Goal: Transaction & Acquisition: Purchase product/service

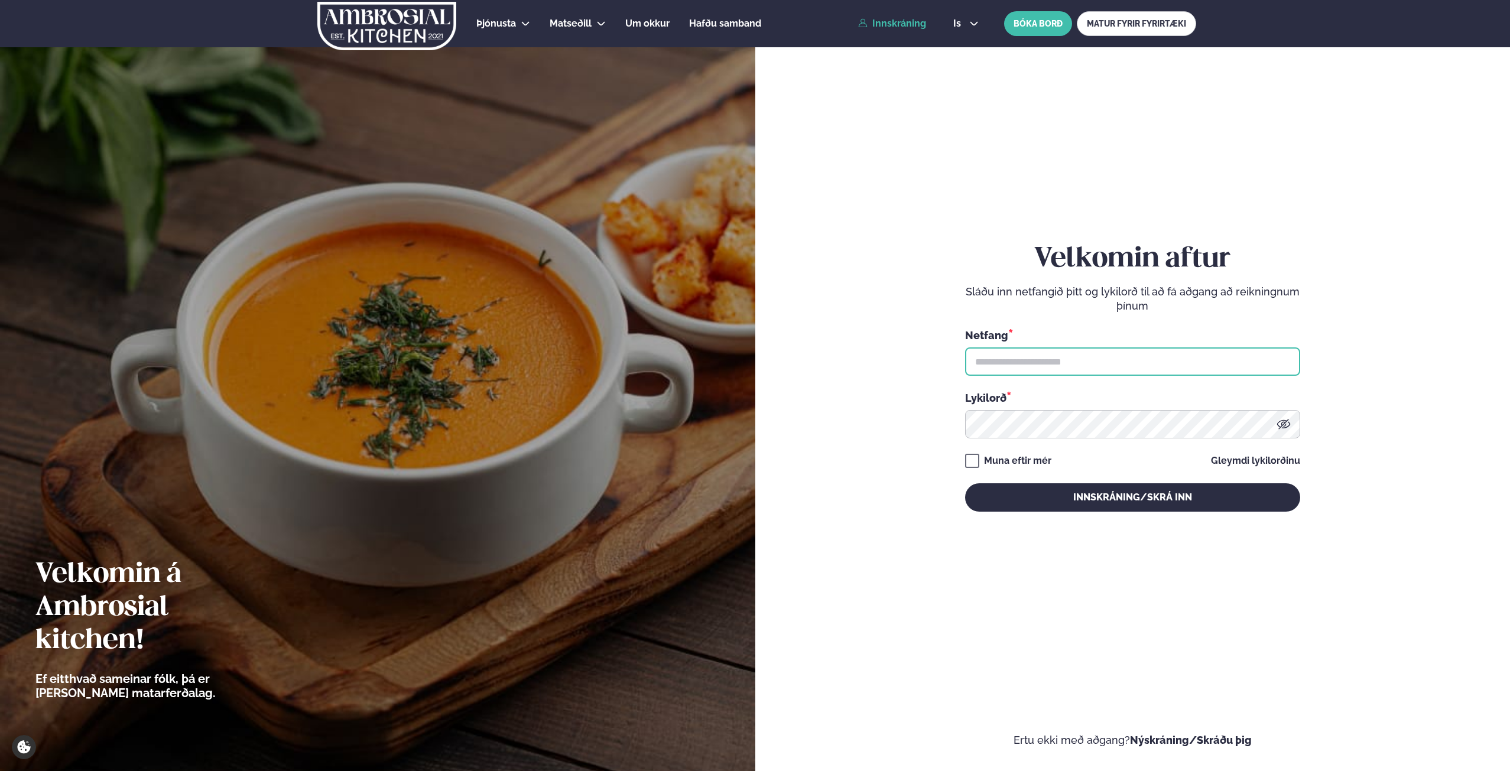
click at [1050, 362] on input "text" at bounding box center [1132, 362] width 335 height 28
type input "**********"
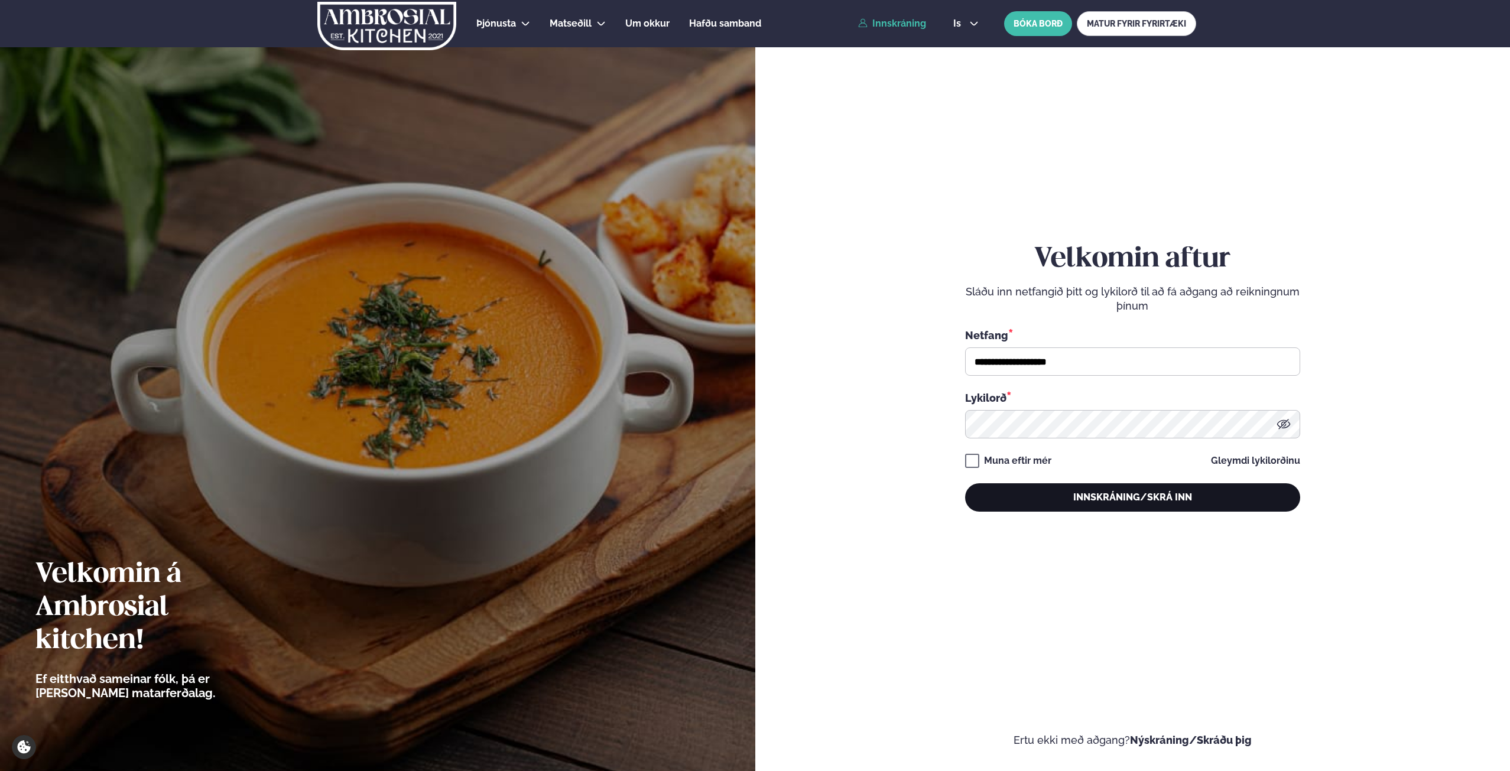
click at [1067, 492] on button "Innskráning/Skrá inn" at bounding box center [1132, 498] width 335 height 28
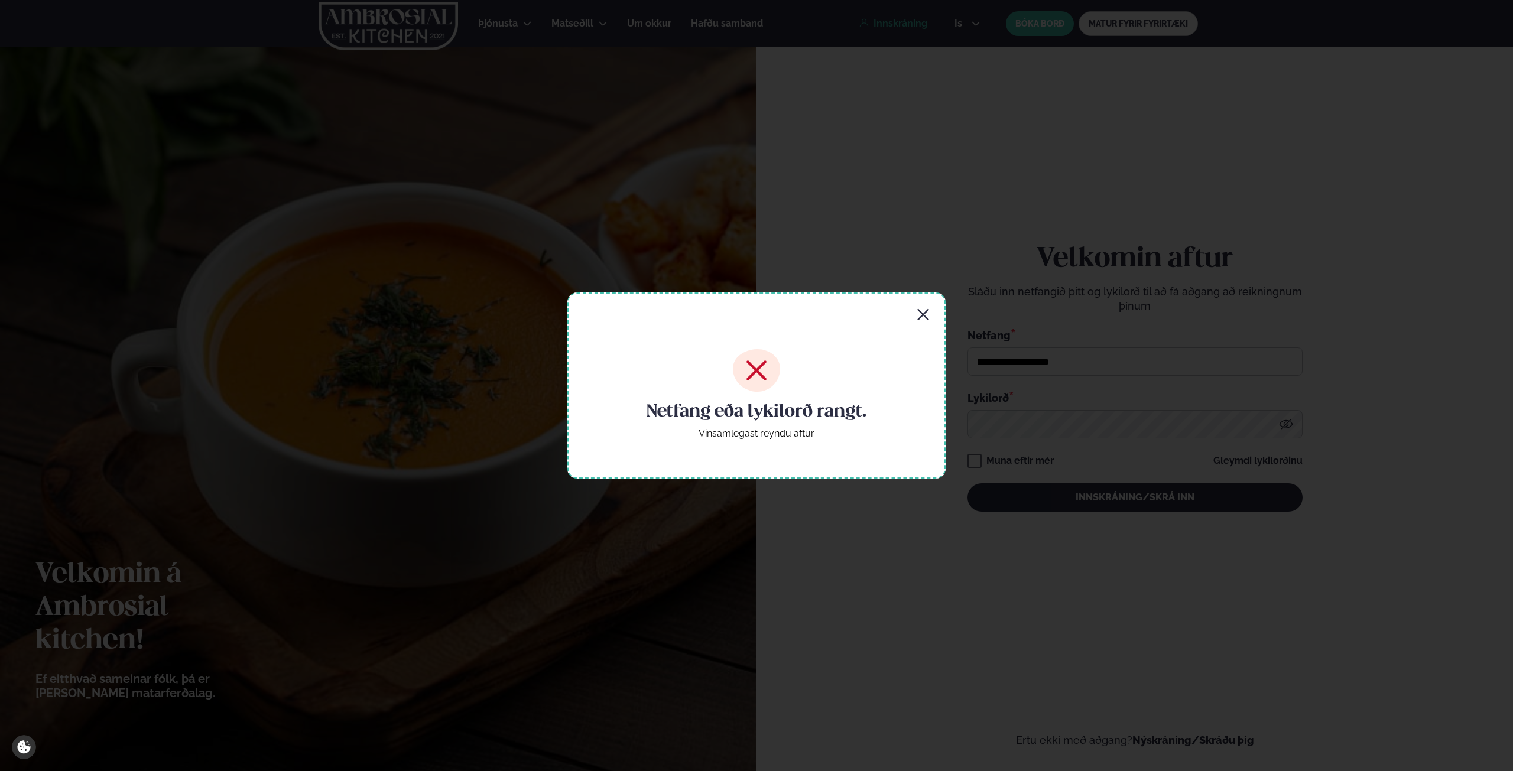
click at [918, 313] on icon "button" at bounding box center [923, 315] width 14 height 14
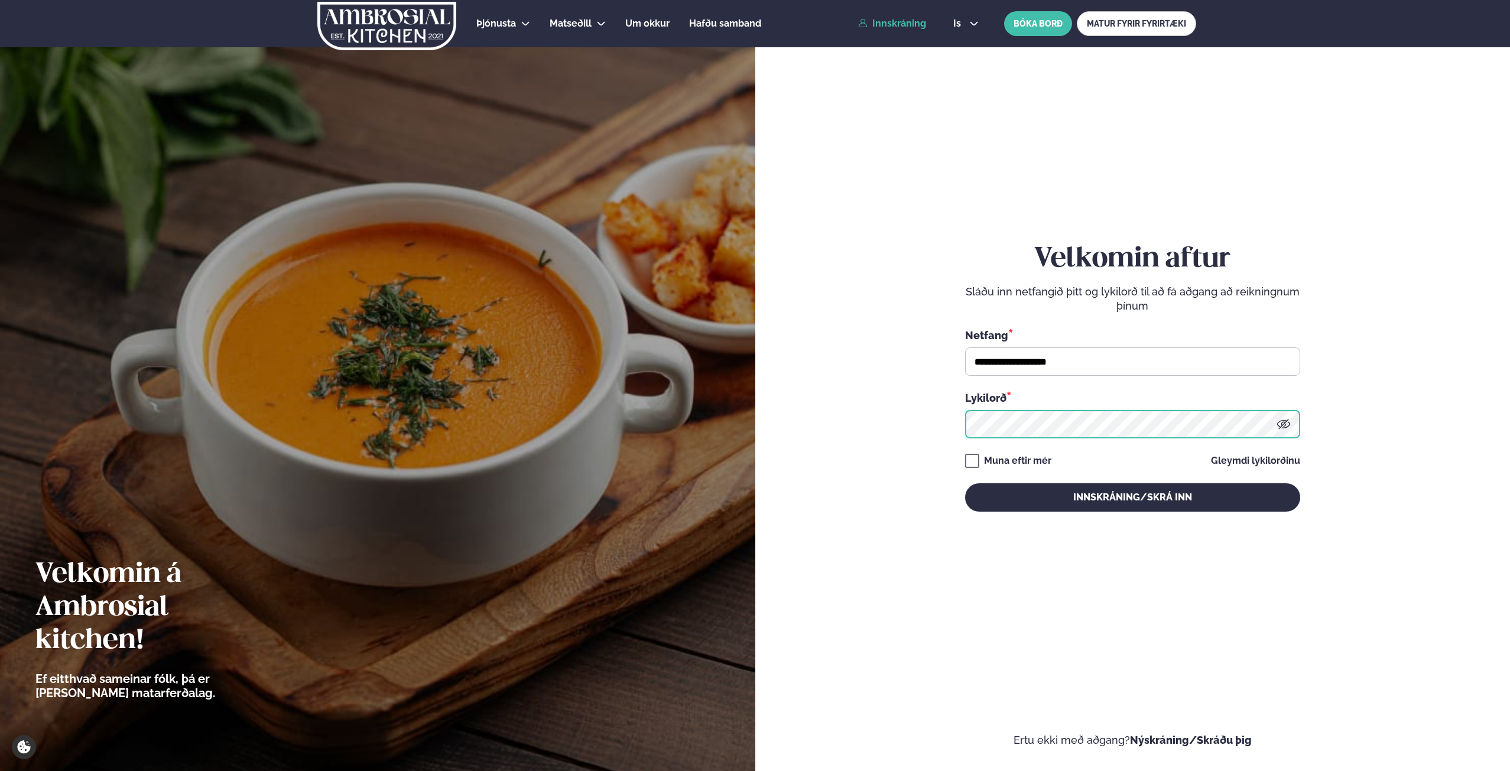
click at [802, 402] on form "**********" at bounding box center [1133, 389] width 684 height 717
click at [965, 484] on button "Innskráning/Skrá inn" at bounding box center [1132, 498] width 335 height 28
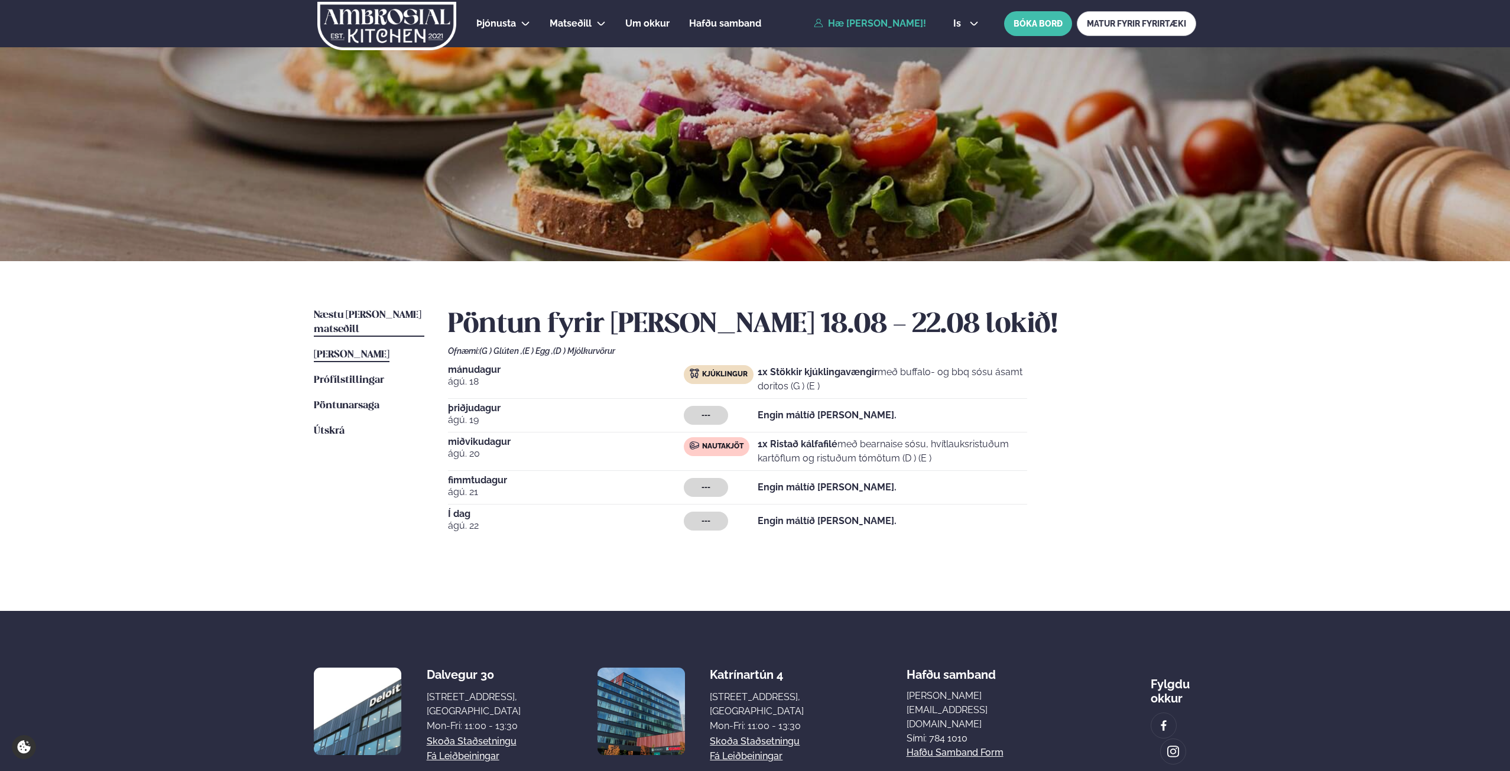
click at [344, 314] on span "Næstu [PERSON_NAME] matseðill" at bounding box center [368, 322] width 108 height 24
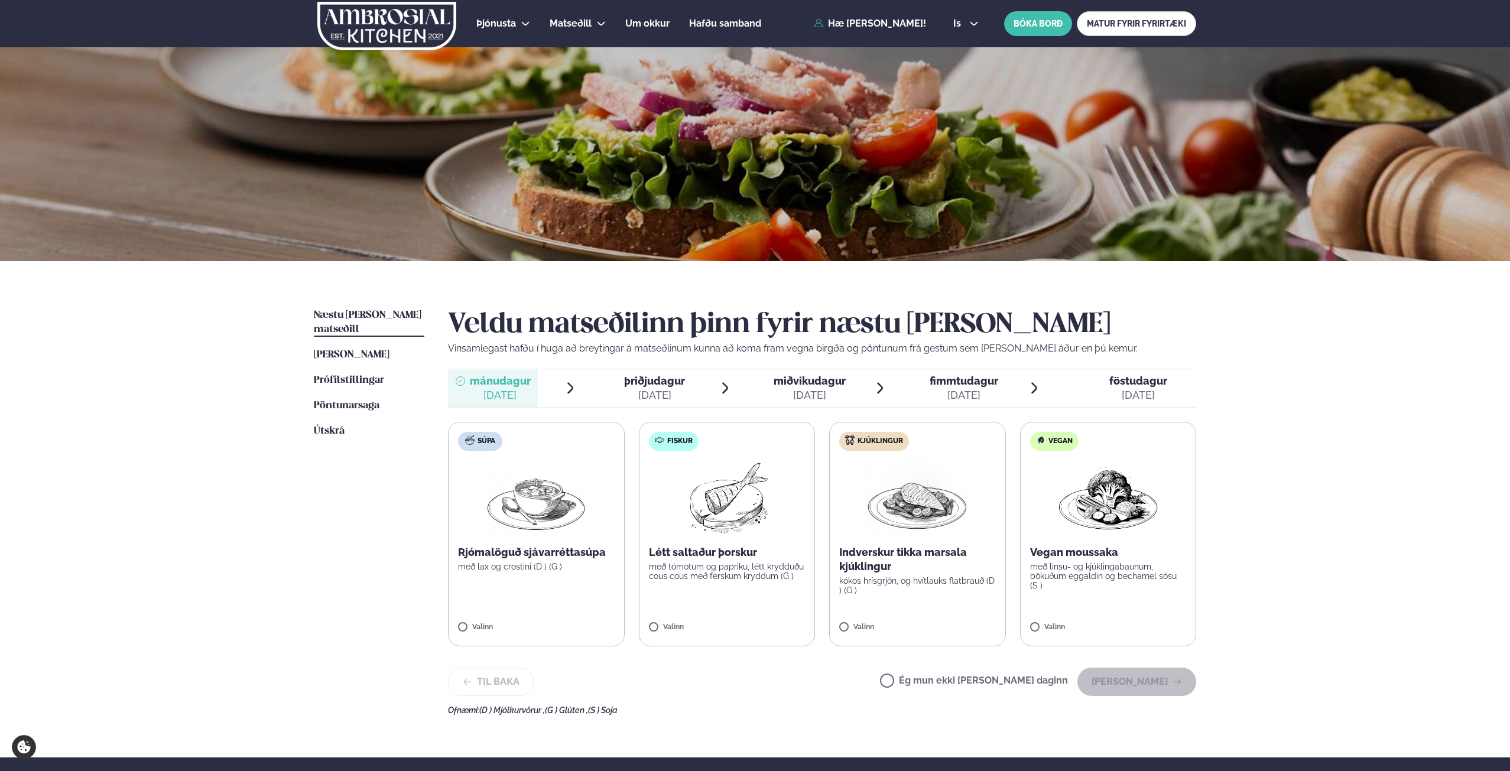
click at [699, 495] on img at bounding box center [726, 498] width 105 height 76
click at [1140, 684] on button "[PERSON_NAME]" at bounding box center [1137, 682] width 119 height 28
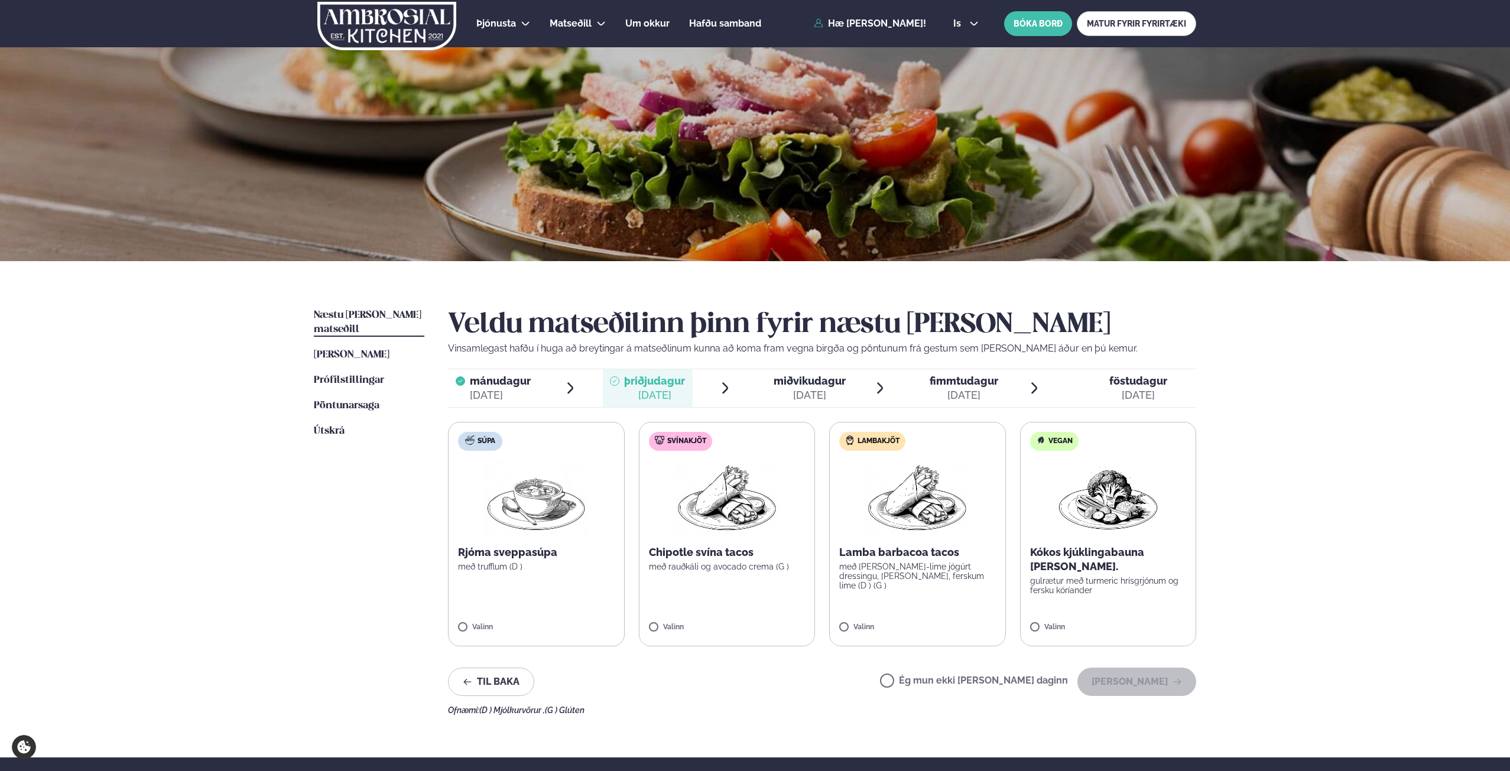
click at [793, 385] on span "miðvikudagur" at bounding box center [810, 381] width 72 height 12
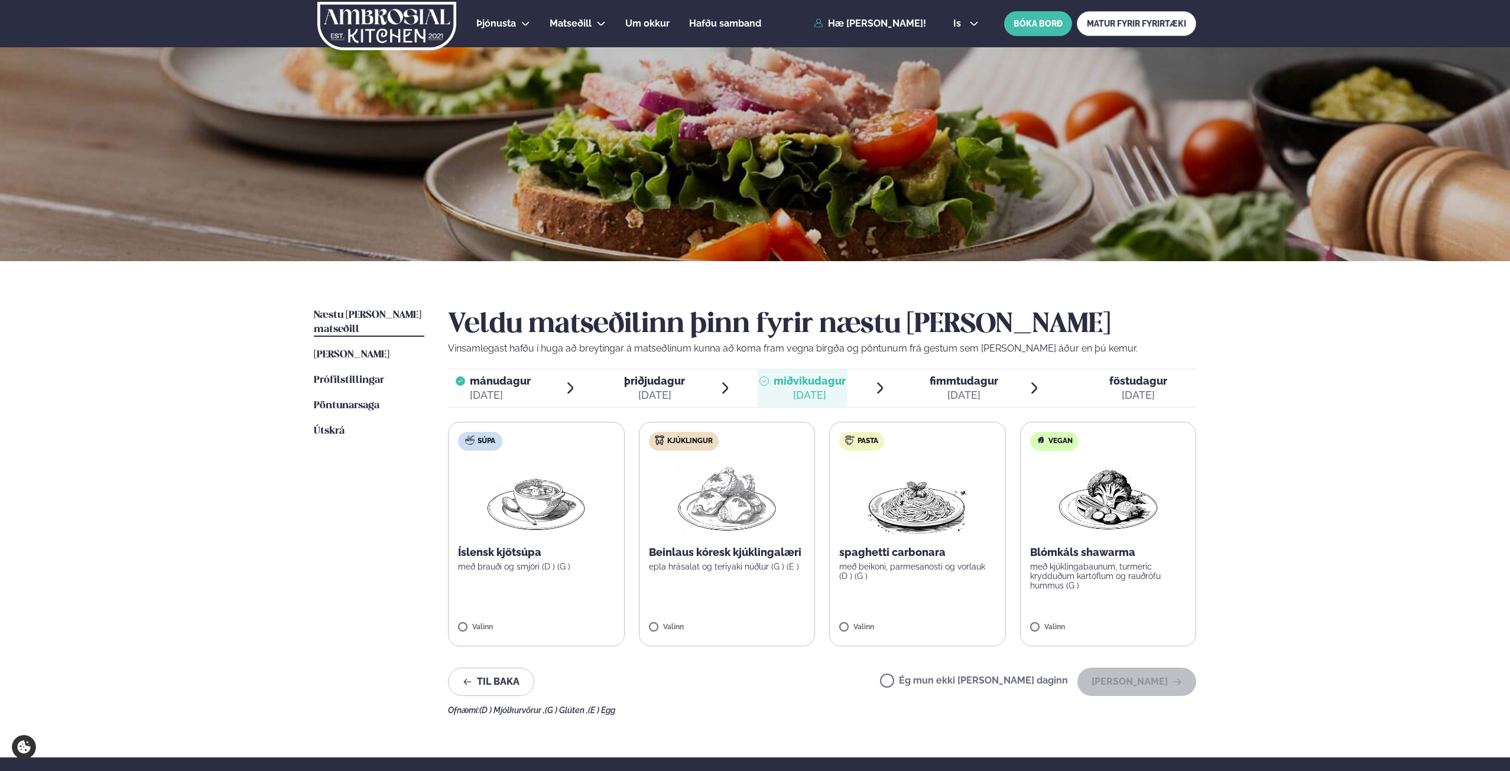
click at [749, 498] on img at bounding box center [727, 498] width 104 height 76
click at [1184, 682] on button "[PERSON_NAME]" at bounding box center [1137, 682] width 119 height 28
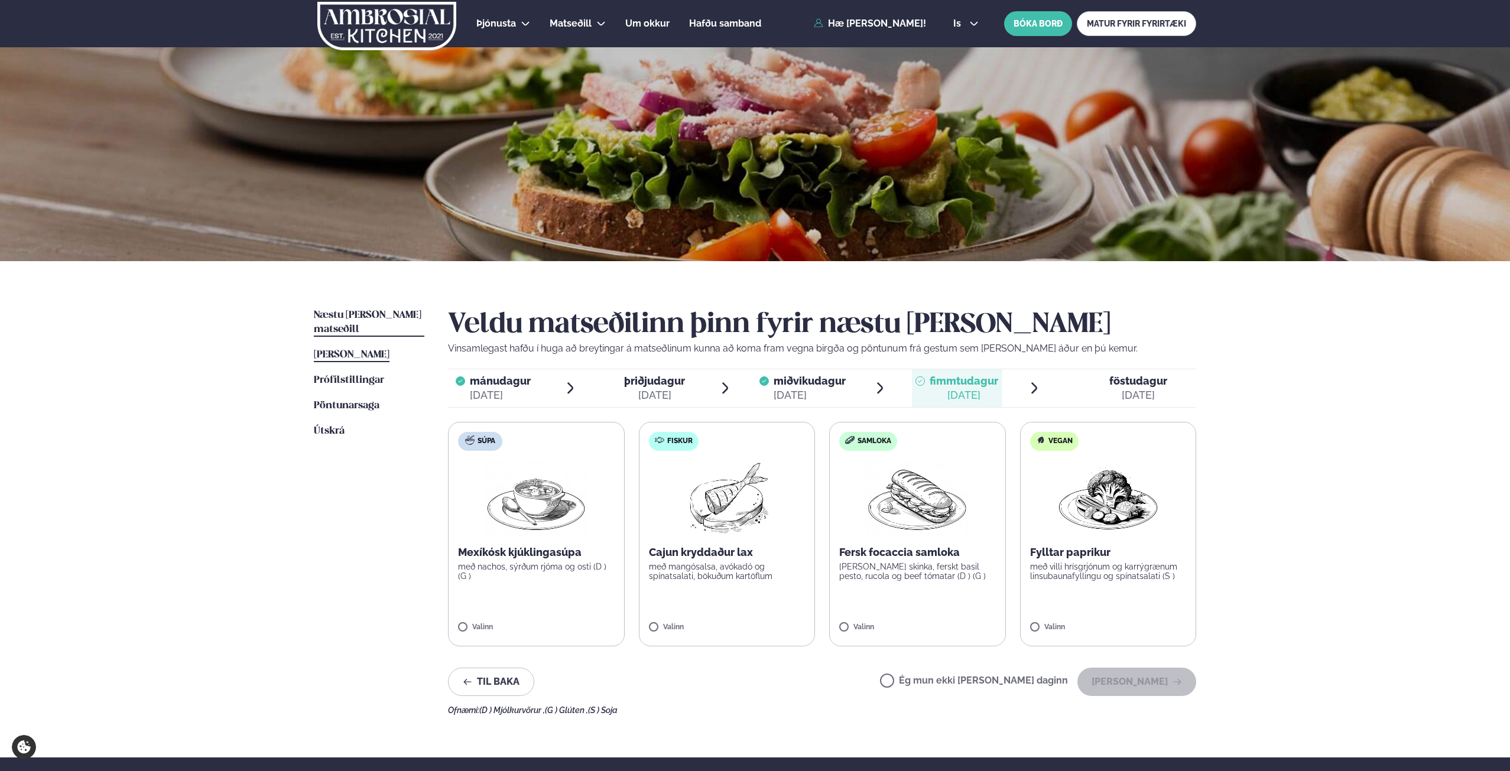
click at [379, 350] on span "[PERSON_NAME]" at bounding box center [352, 355] width 76 height 10
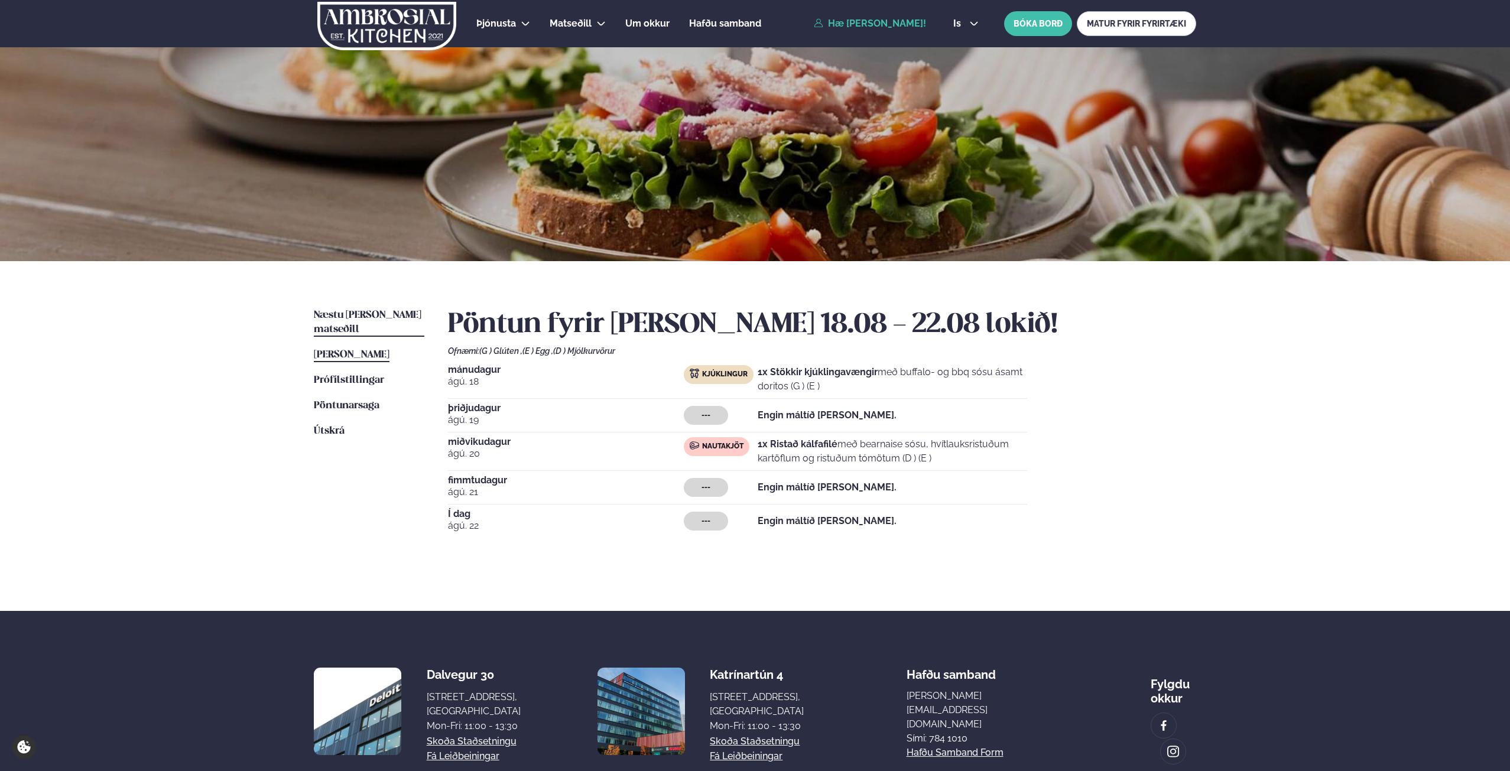
click at [382, 316] on span "Næstu [PERSON_NAME] matseðill" at bounding box center [368, 322] width 108 height 24
